Goal: Task Accomplishment & Management: Manage account settings

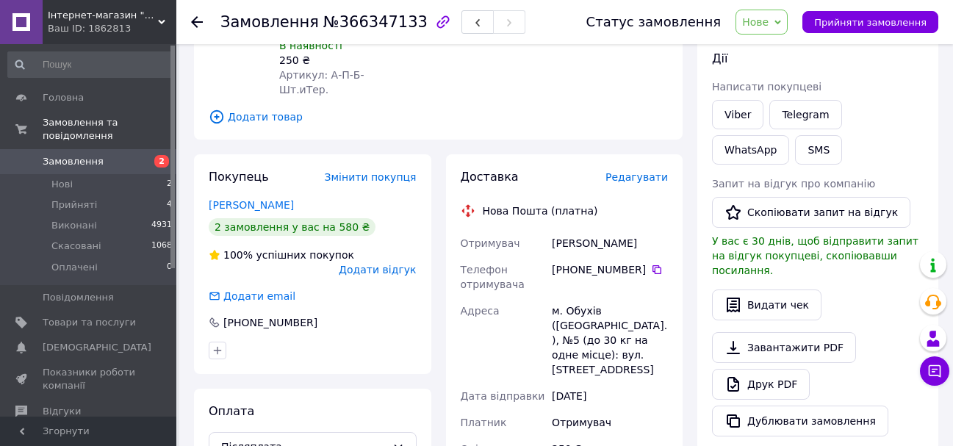
scroll to position [245, 0]
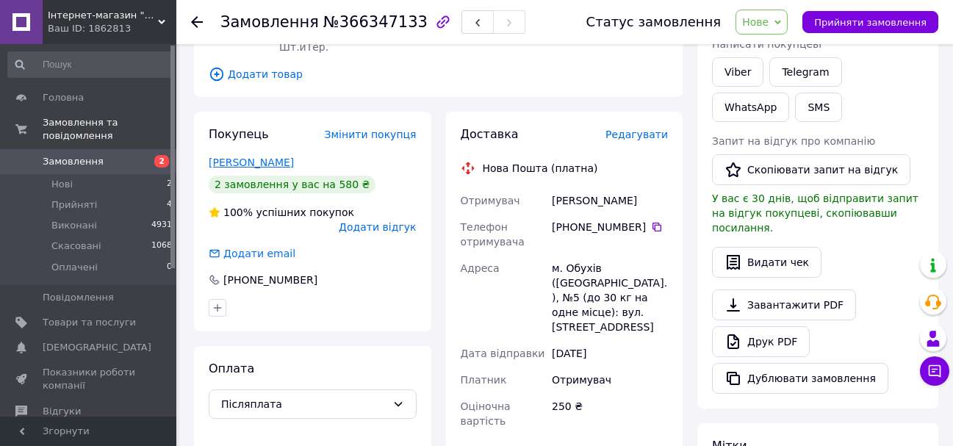
click at [234, 156] on link "Малишев Віктор" at bounding box center [251, 162] width 85 height 12
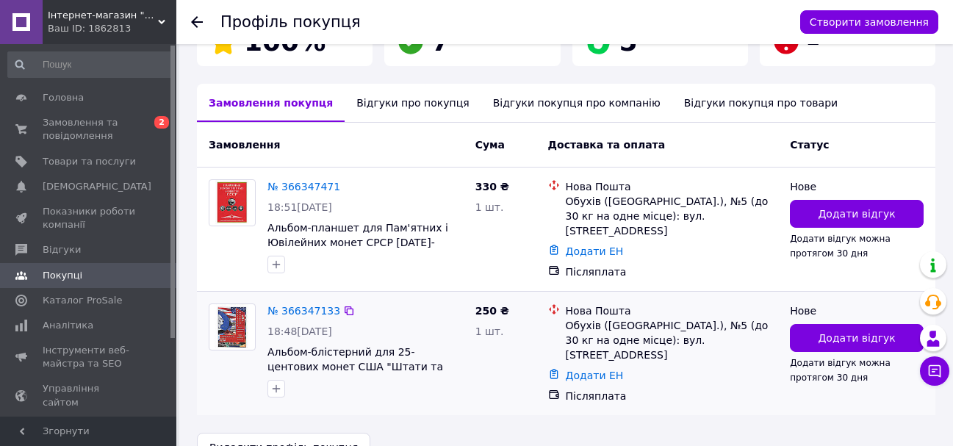
scroll to position [319, 0]
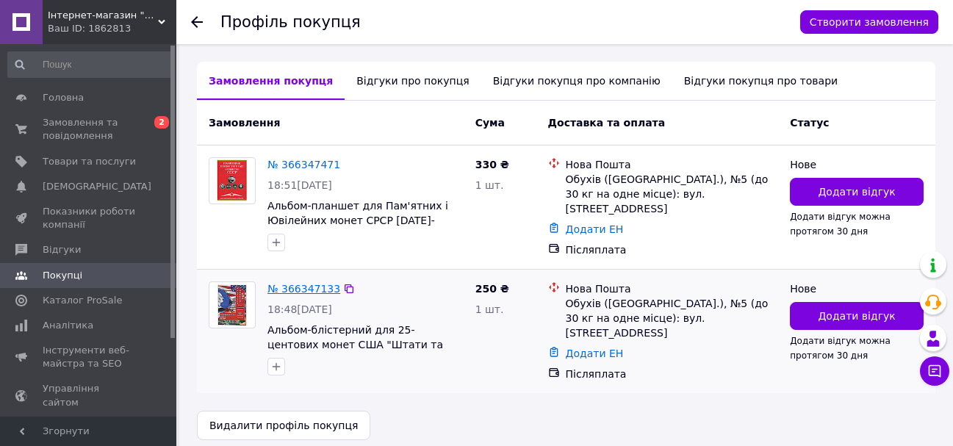
click at [300, 283] on link "№ 366347133" at bounding box center [303, 289] width 73 height 12
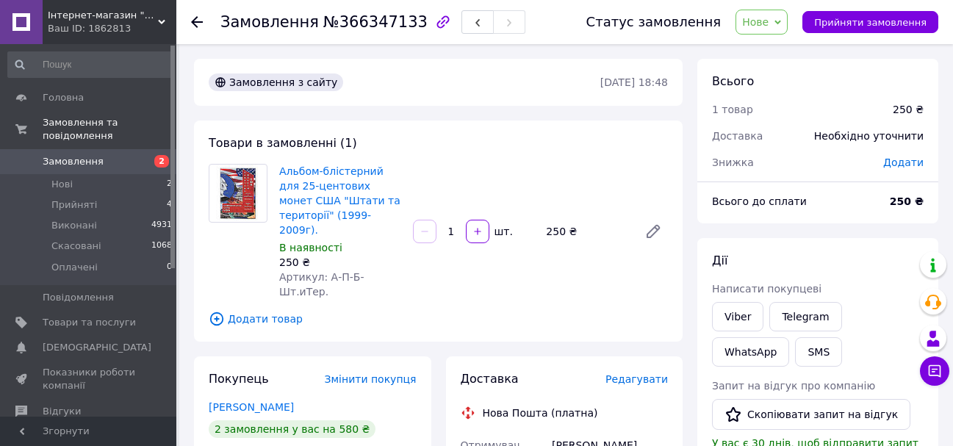
scroll to position [123, 0]
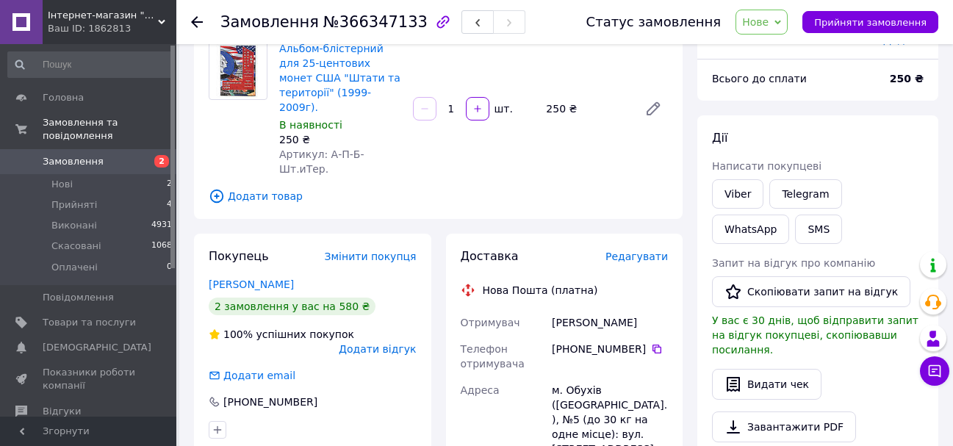
click at [768, 22] on span "Нове" at bounding box center [755, 22] width 26 height 12
click at [785, 50] on li "Прийнято" at bounding box center [770, 51] width 68 height 22
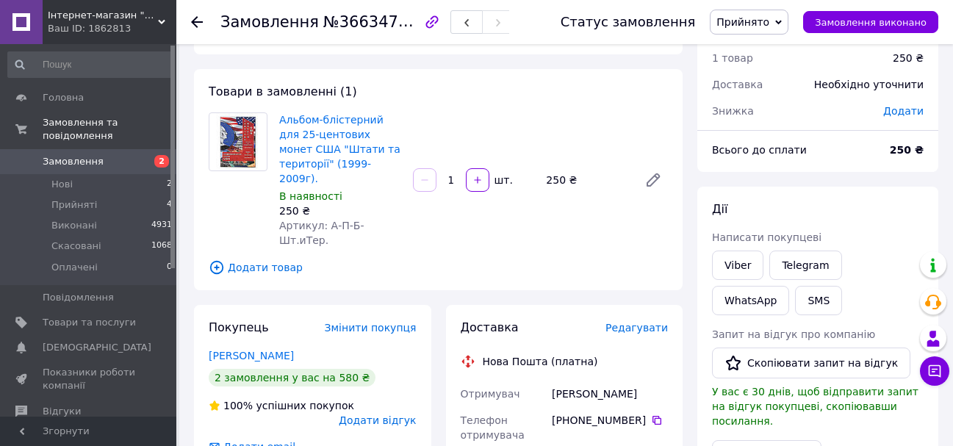
scroll to position [0, 0]
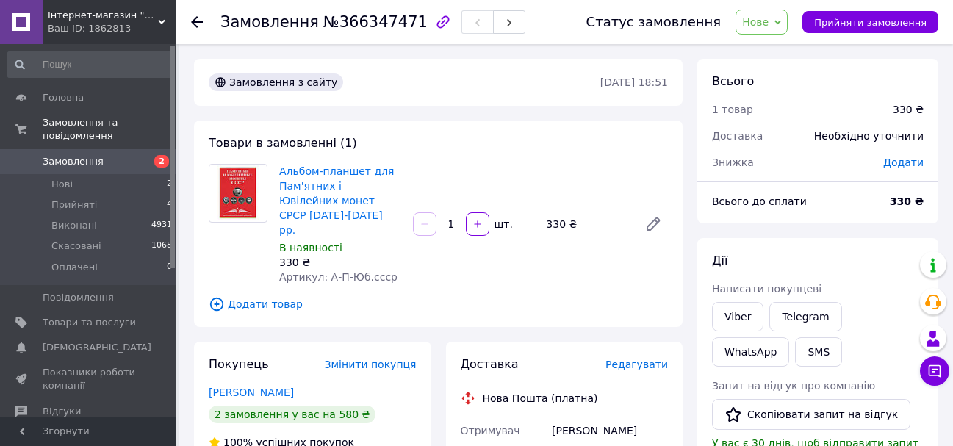
click at [768, 26] on span "Нове" at bounding box center [755, 22] width 26 height 12
click at [781, 51] on li "Прийнято" at bounding box center [770, 51] width 68 height 22
click at [254, 296] on span "Додати товар" at bounding box center [438, 304] width 459 height 16
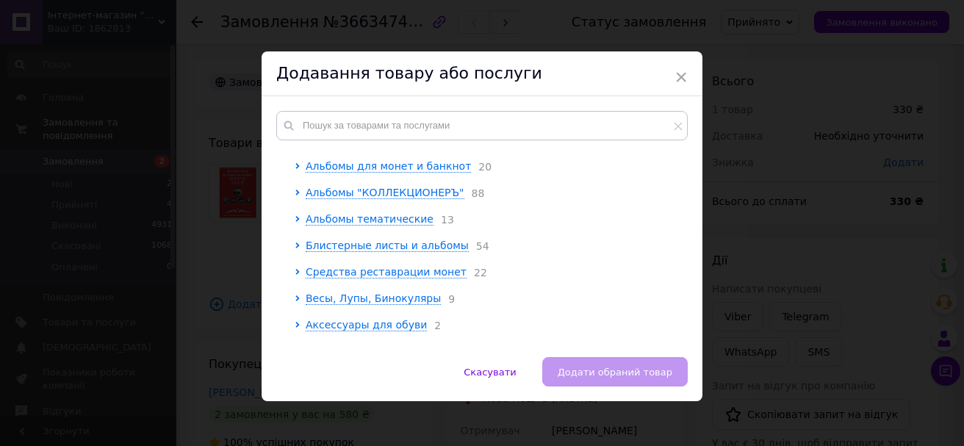
scroll to position [62, 0]
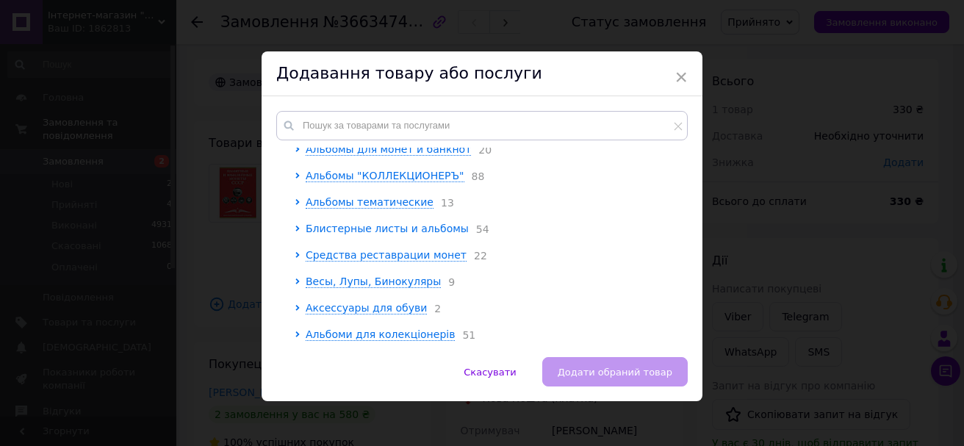
click at [377, 230] on span "Блистерные листы и альбомы" at bounding box center [387, 229] width 163 height 12
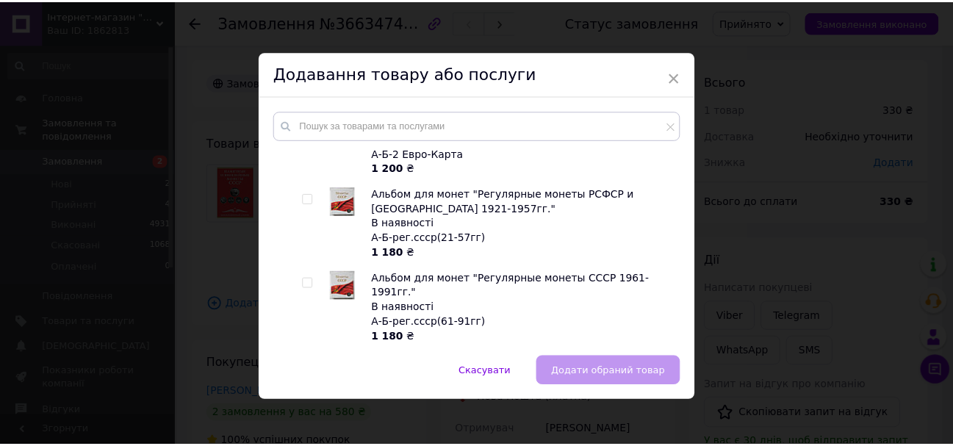
scroll to position [2141, 0]
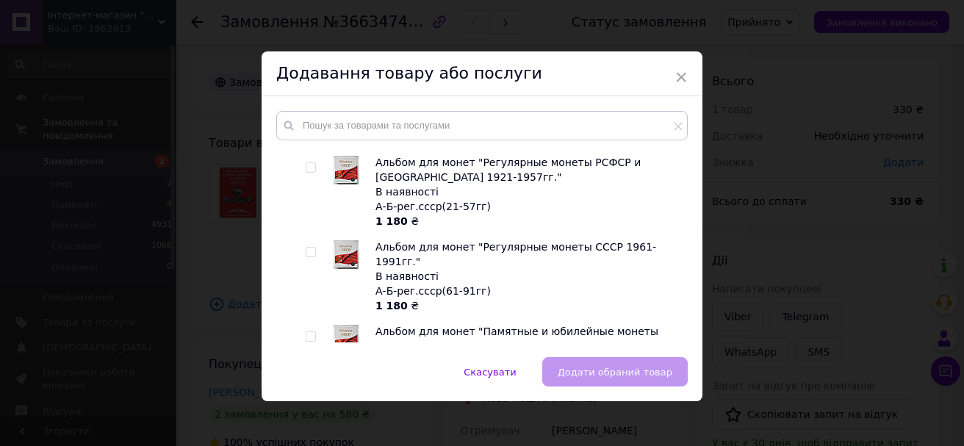
click at [306, 332] on input "checkbox" at bounding box center [311, 337] width 10 height 10
checkbox input "true"
click at [599, 369] on span "Додати обраний товар" at bounding box center [614, 371] width 115 height 11
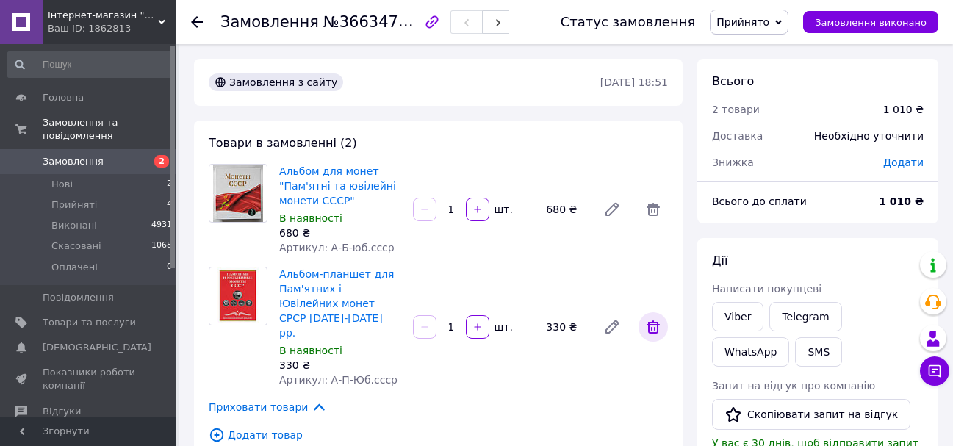
click at [650, 318] on icon at bounding box center [653, 327] width 18 height 18
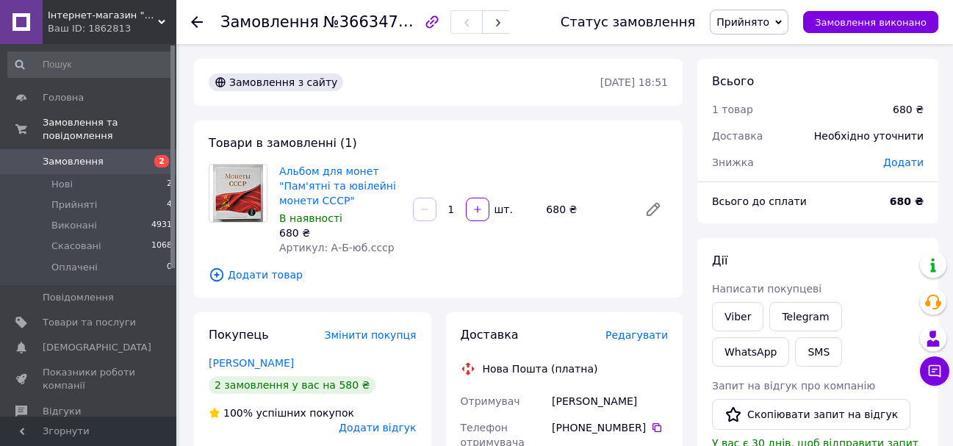
scroll to position [123, 0]
